Goal: Task Accomplishment & Management: Manage account settings

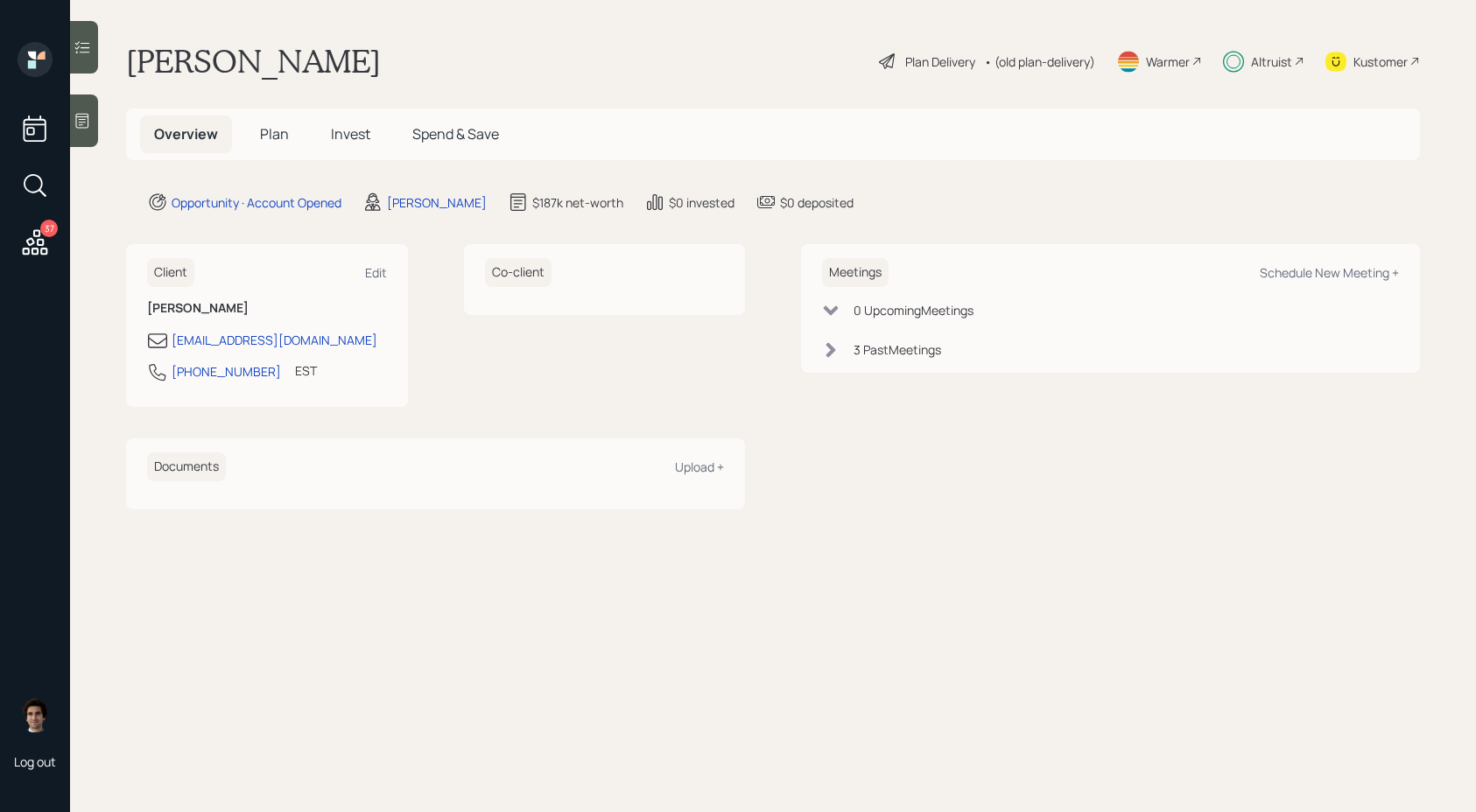
click at [274, 137] on span "Plan" at bounding box center [274, 134] width 29 height 19
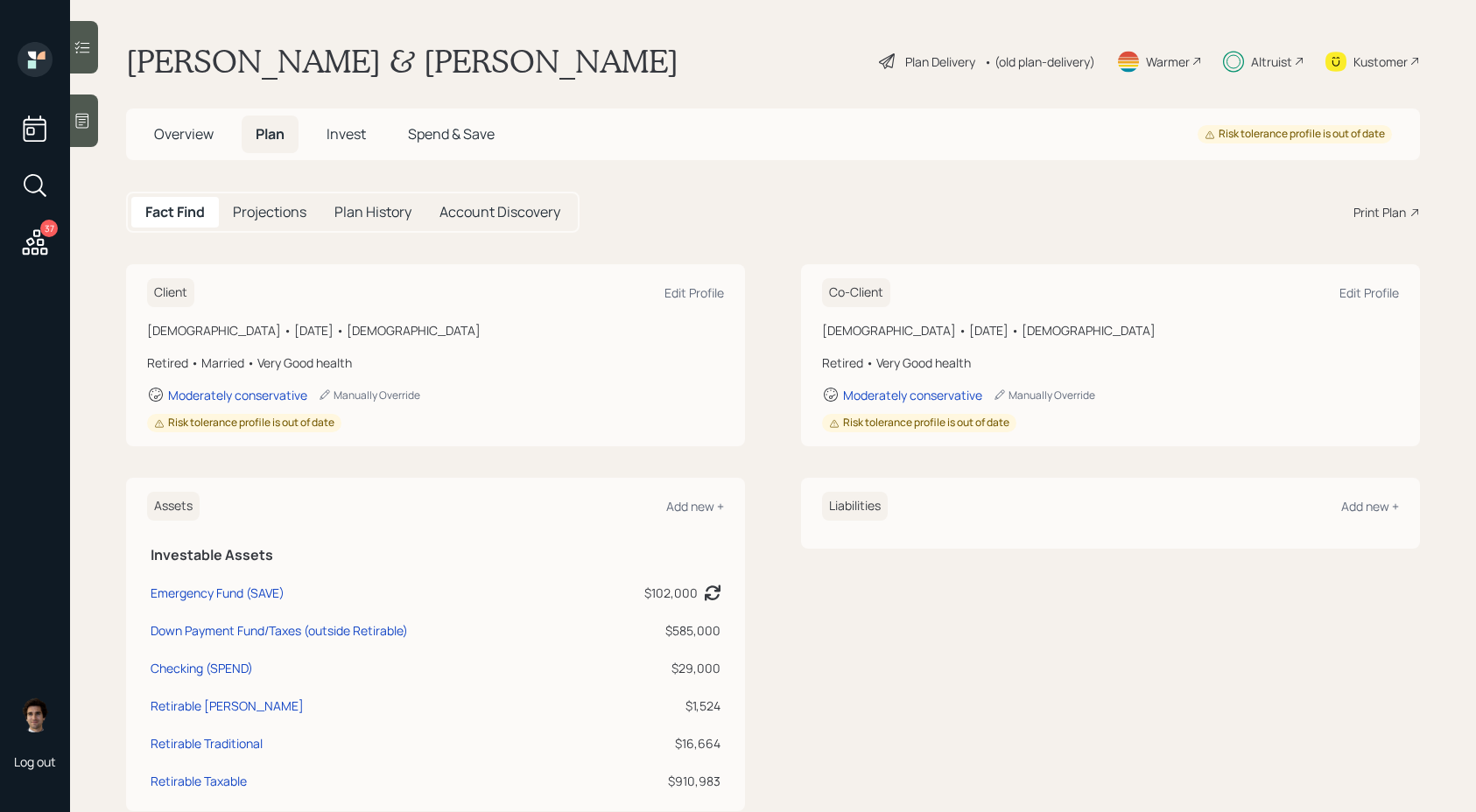
click at [182, 137] on span "Overview" at bounding box center [184, 134] width 59 height 19
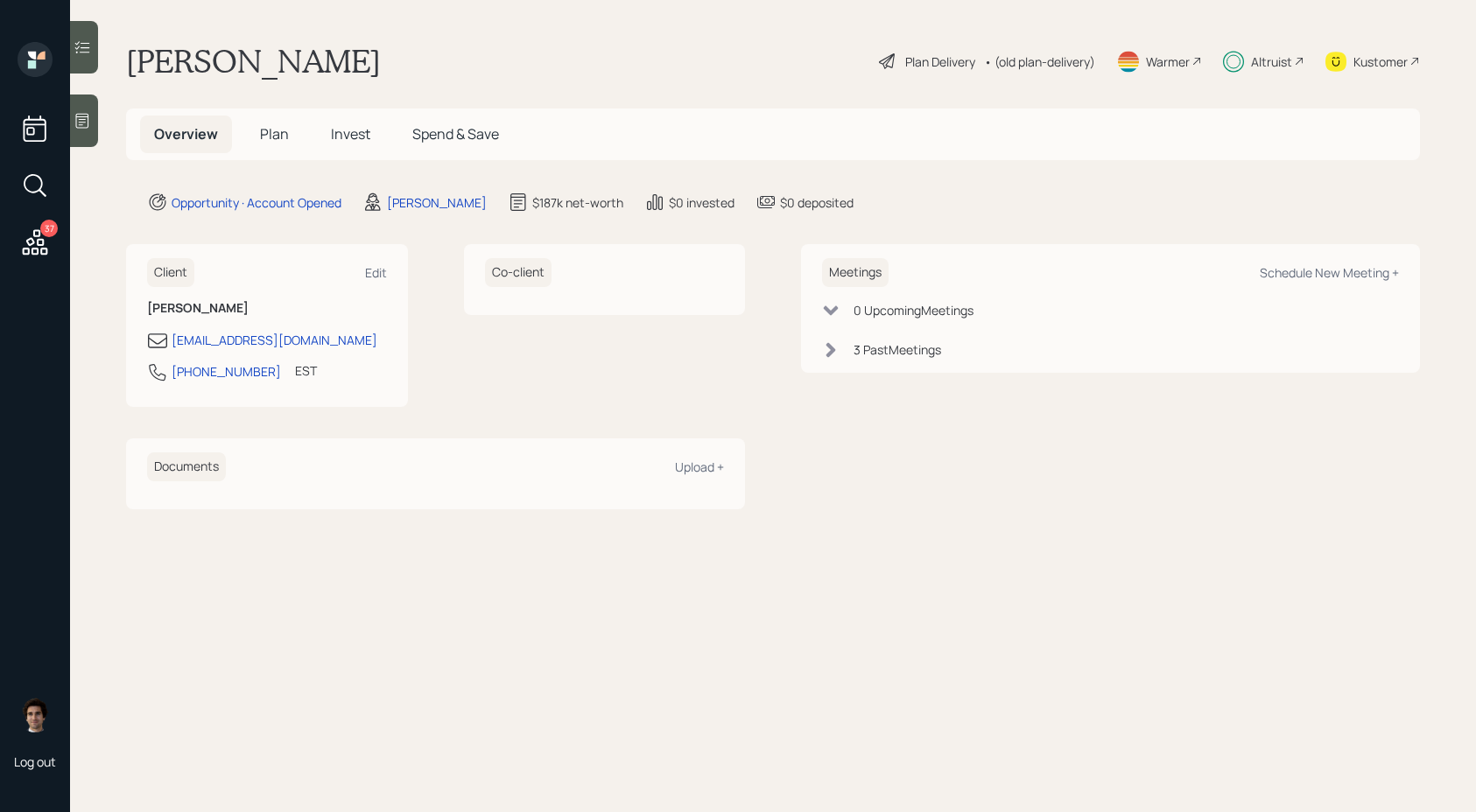
click at [265, 142] on span "Plan" at bounding box center [274, 134] width 29 height 19
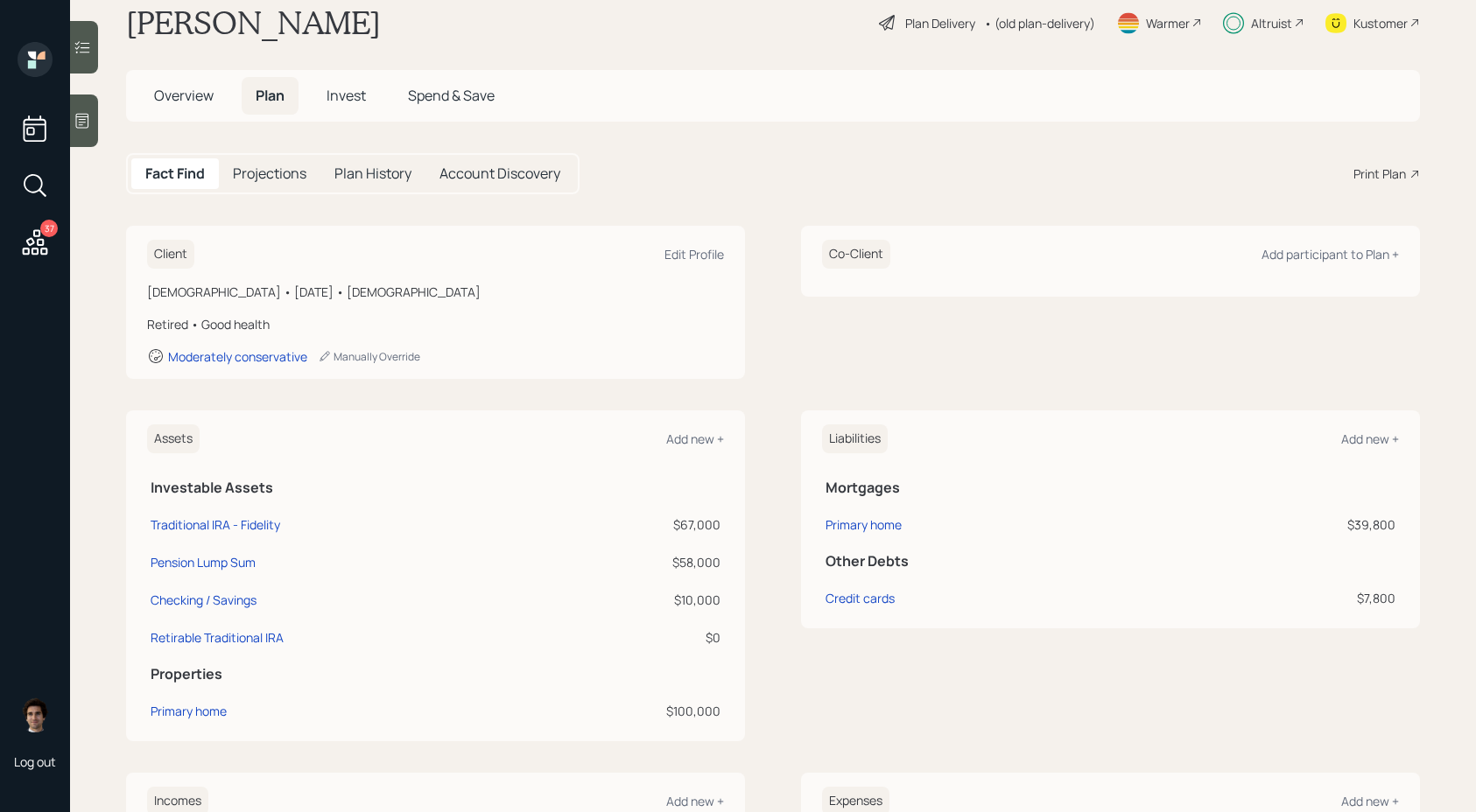
scroll to position [42, 0]
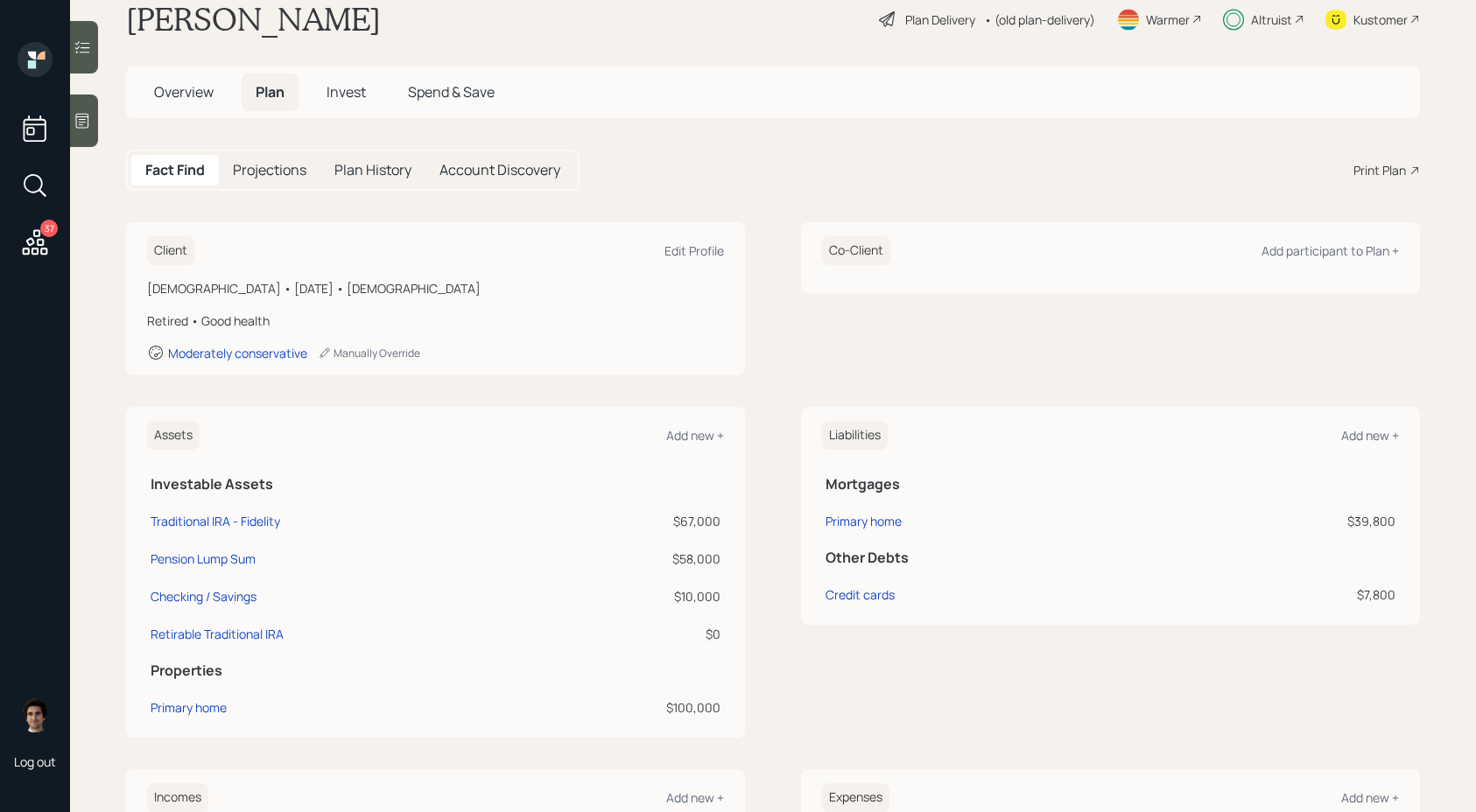
click at [182, 76] on h5 "Overview" at bounding box center [184, 92] width 88 height 38
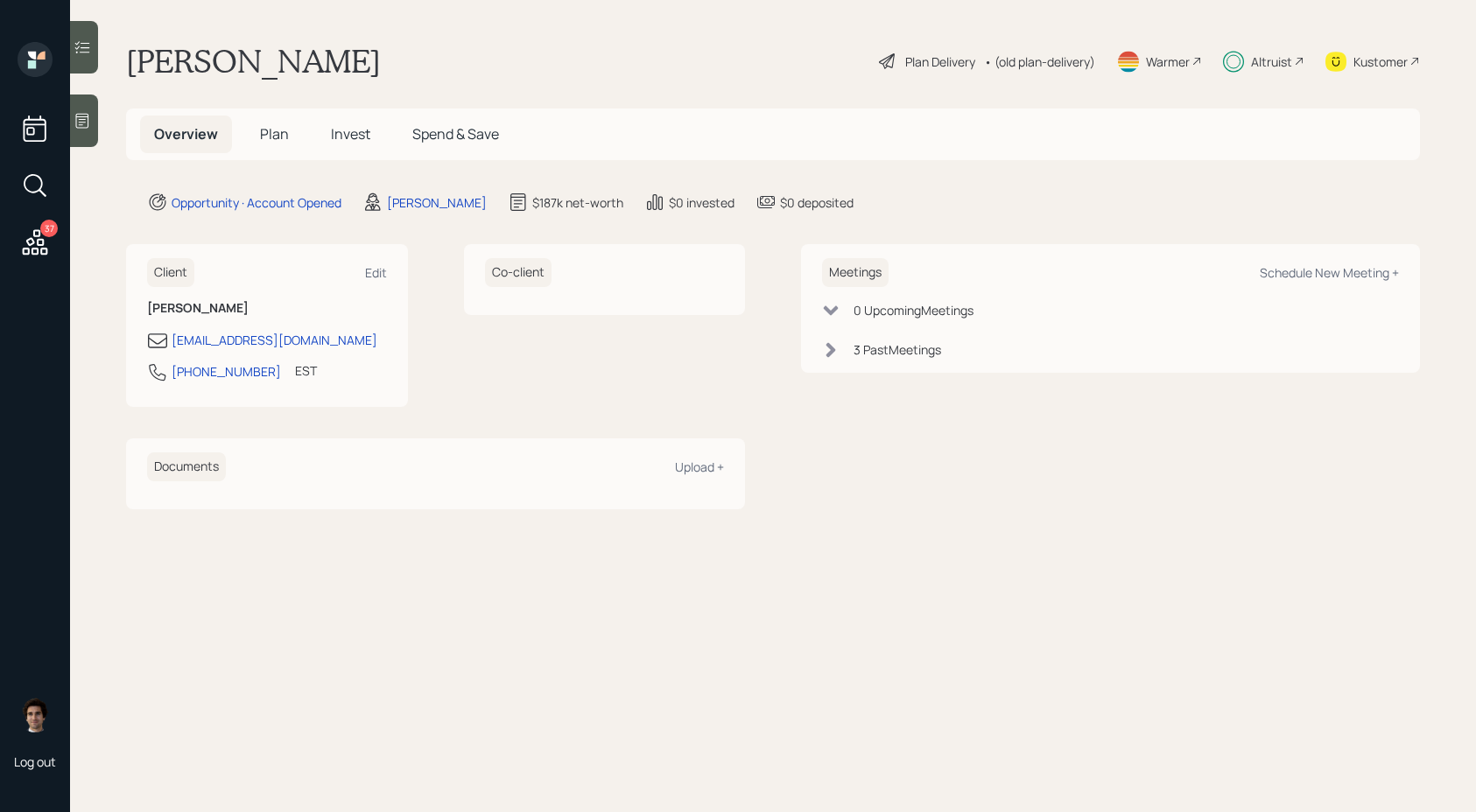
click at [262, 151] on h5 "Plan" at bounding box center [274, 135] width 56 height 38
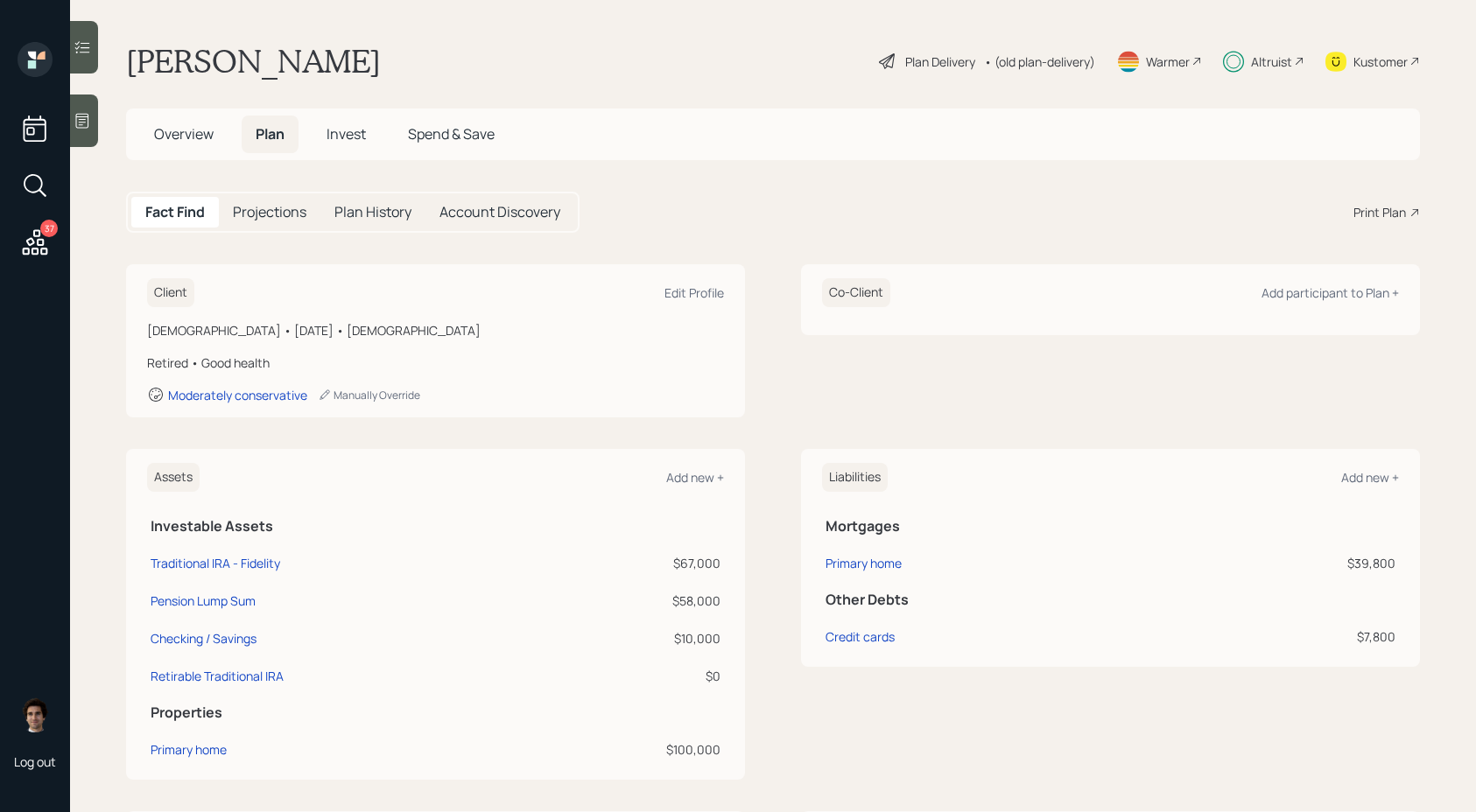
click at [275, 145] on h5 "Plan" at bounding box center [270, 135] width 56 height 38
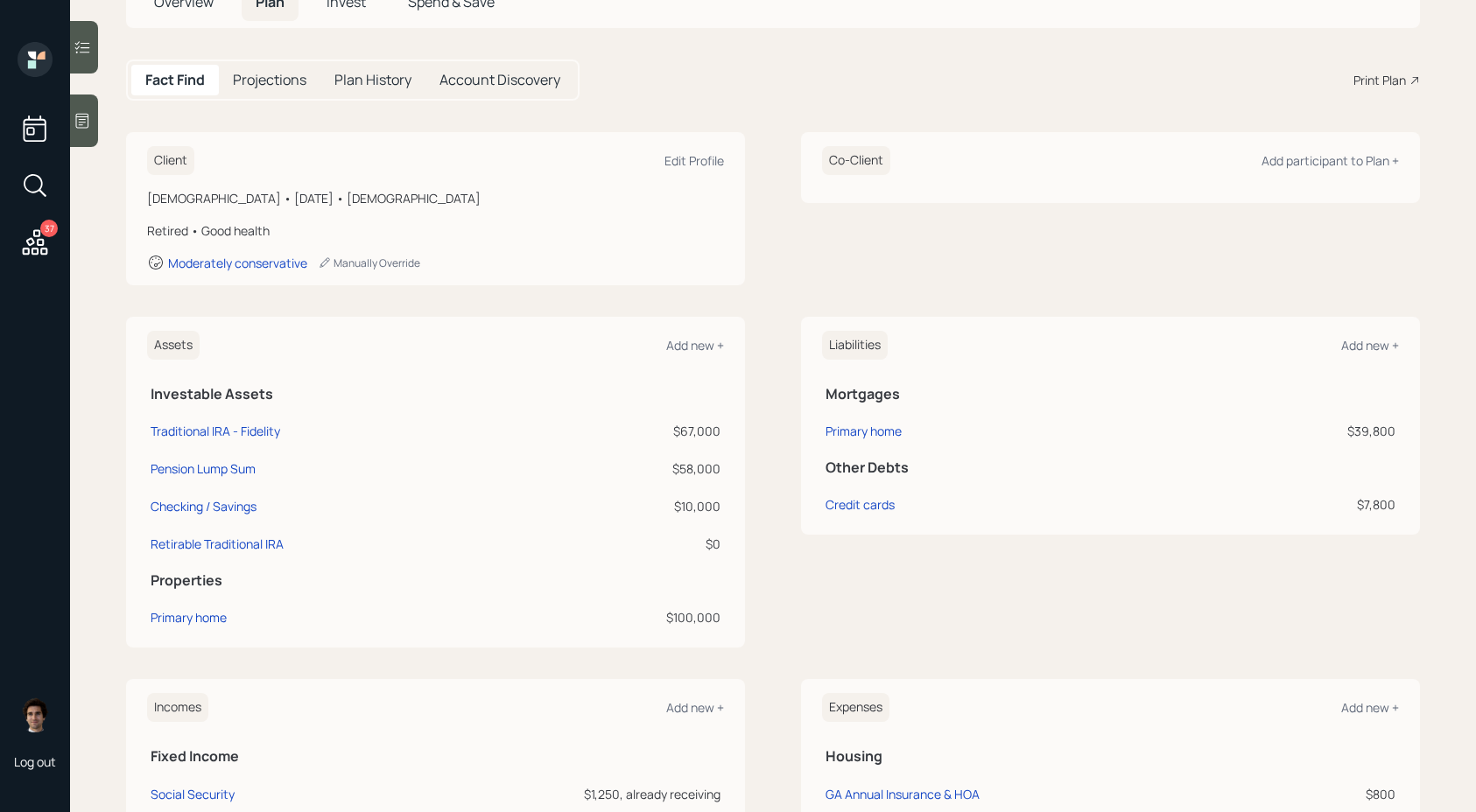
scroll to position [539, 0]
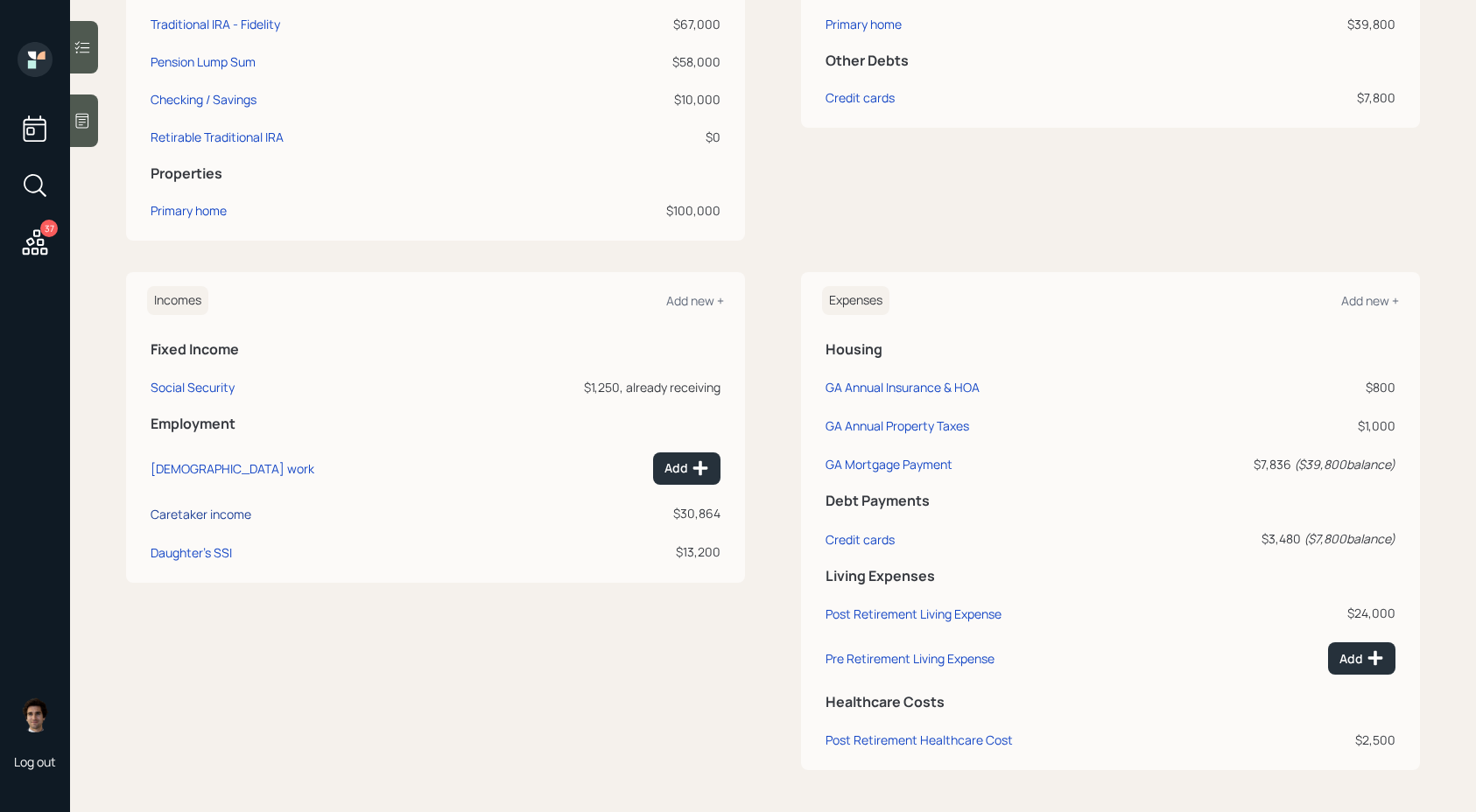
click at [213, 506] on div "Caretaker income" at bounding box center [201, 515] width 101 height 17
select select "other"
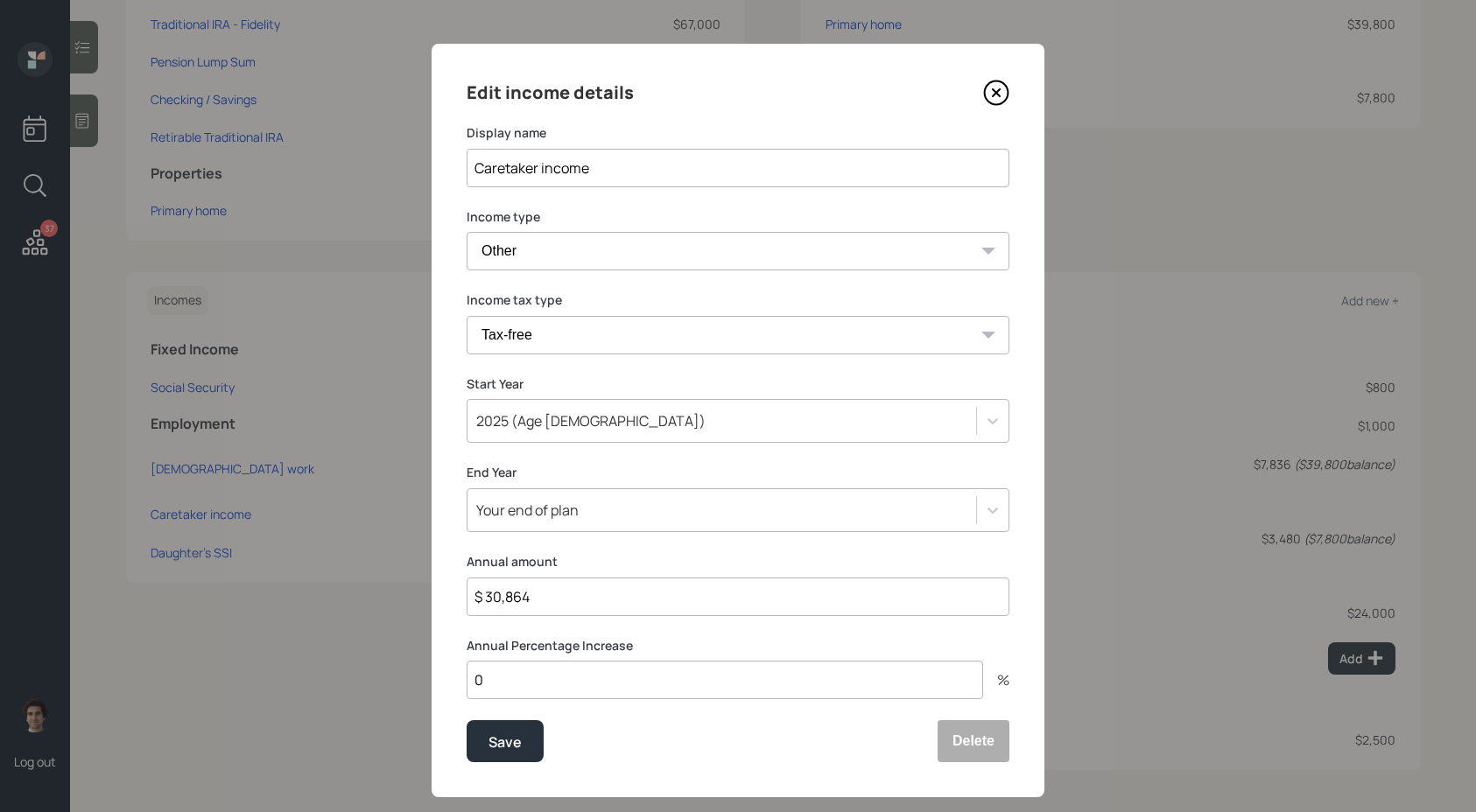
scroll to position [29, 0]
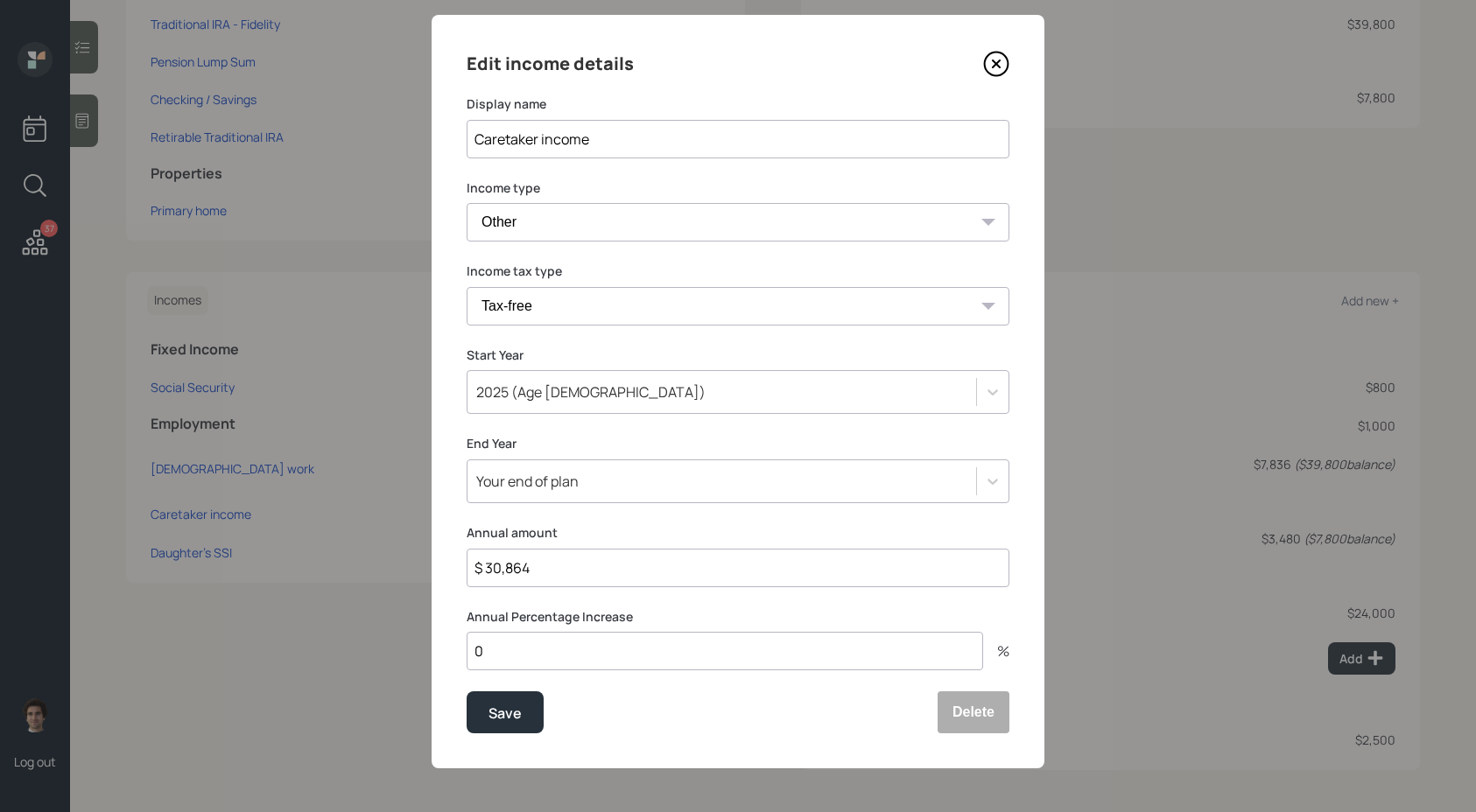
click at [1009, 57] on div "Edit income details Display name Caretaker income Income type Full-time work Pa…" at bounding box center [737, 391] width 613 height 754
click at [1001, 59] on icon at bounding box center [996, 64] width 26 height 26
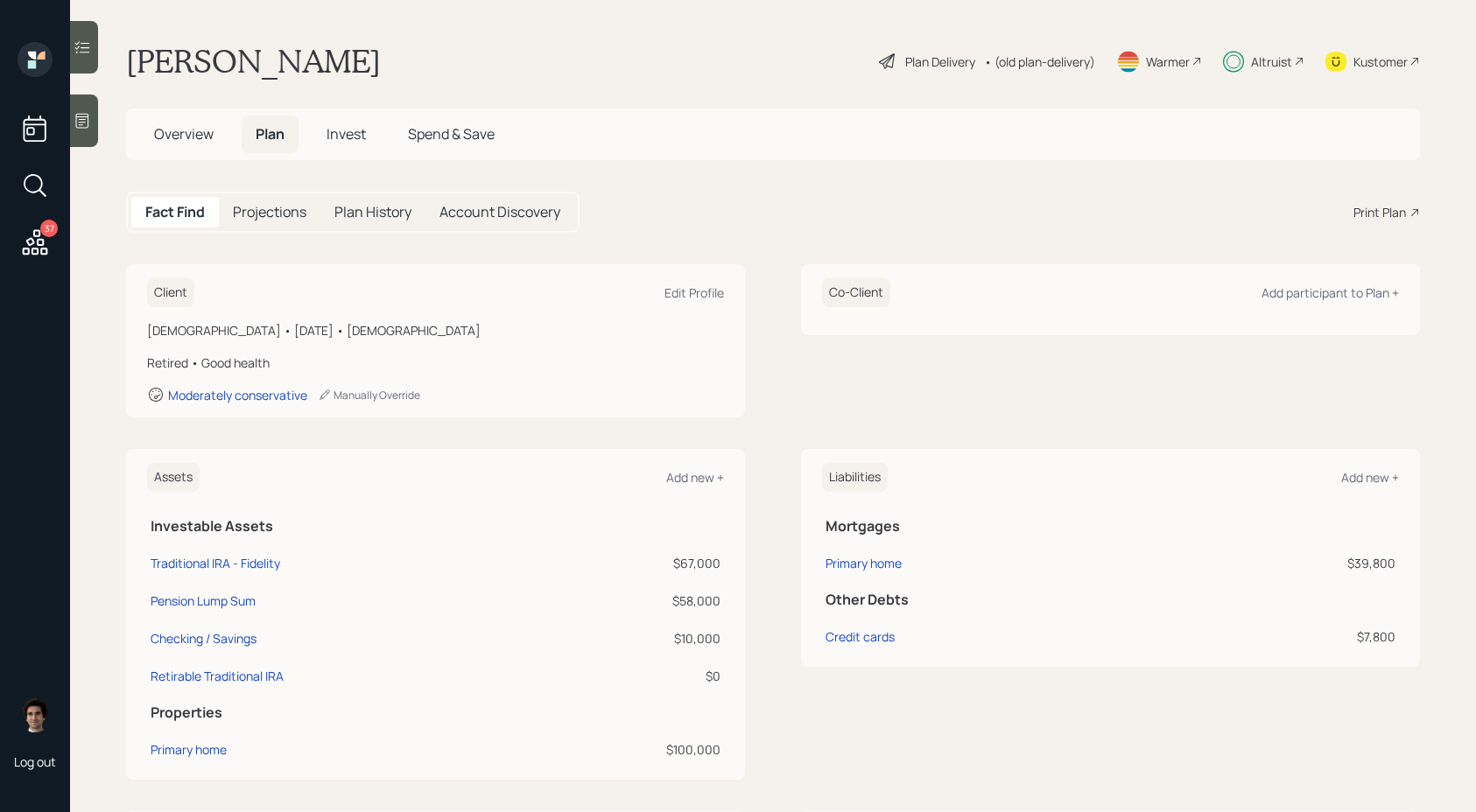
click at [200, 129] on span "Overview" at bounding box center [184, 134] width 59 height 19
